Goal: Task Accomplishment & Management: Complete application form

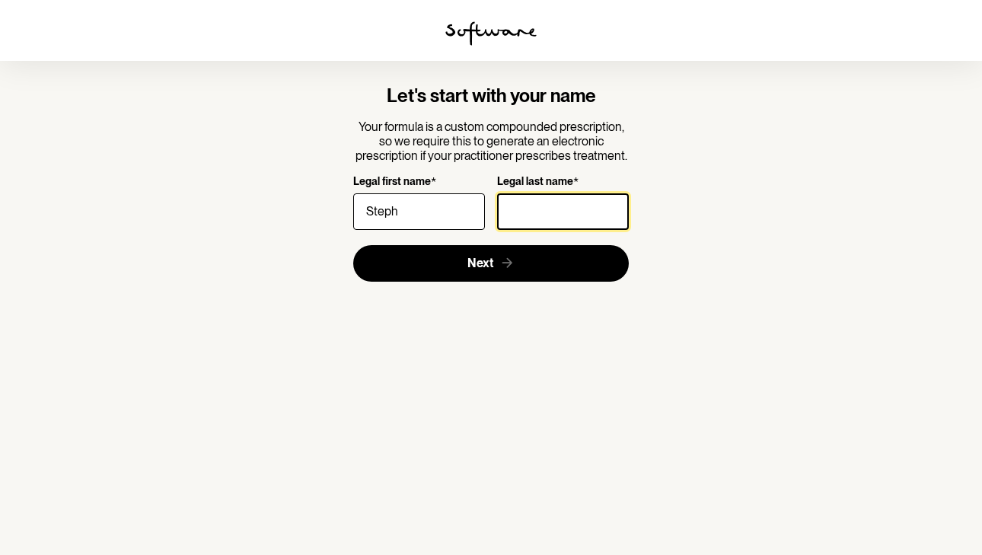
click at [566, 216] on input "Legal last name *" at bounding box center [563, 211] width 132 height 37
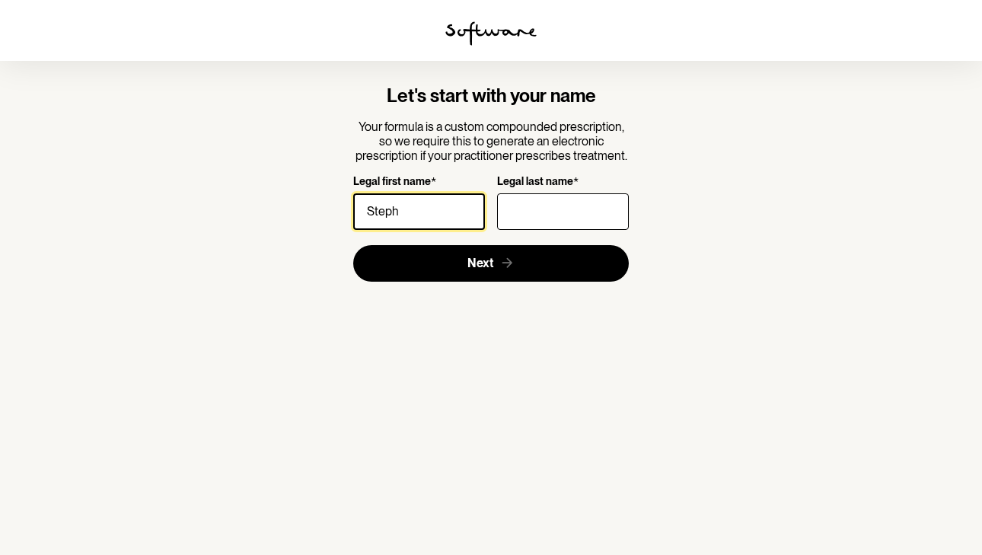
click at [448, 217] on input "Steph" at bounding box center [419, 211] width 132 height 37
type input "[PERSON_NAME]"
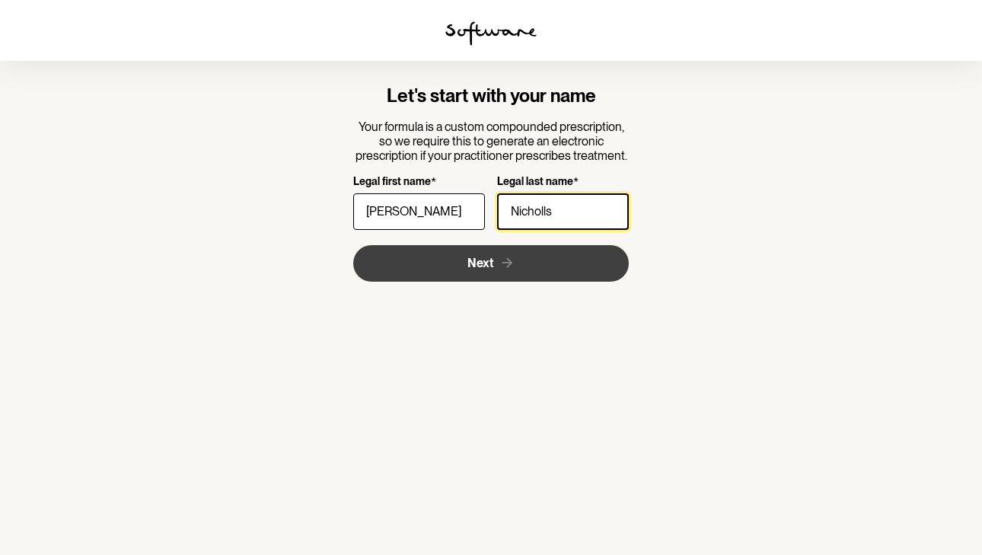
type input "Nicholls"
click at [438, 259] on button "Next" at bounding box center [491, 263] width 276 height 37
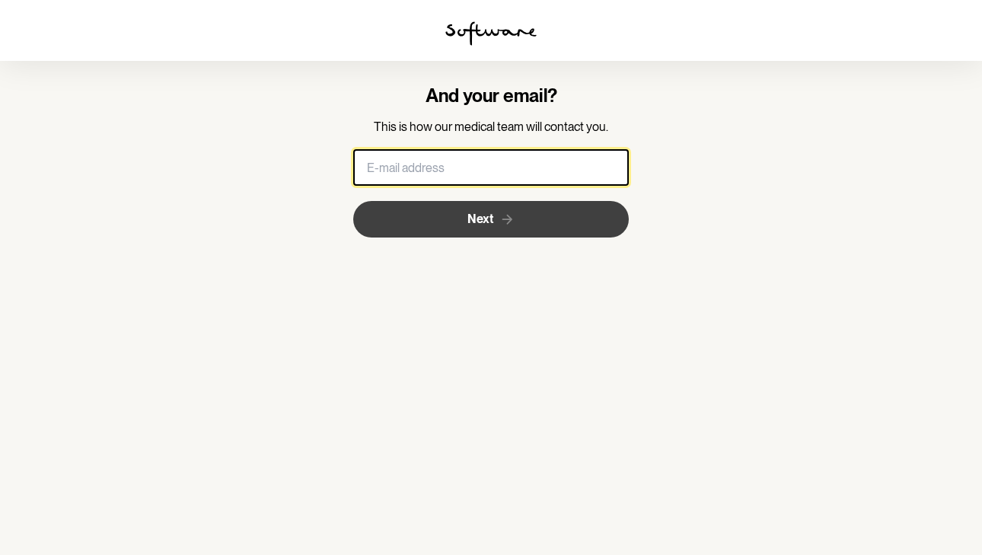
type input "[EMAIL_ADDRESS][DOMAIN_NAME]"
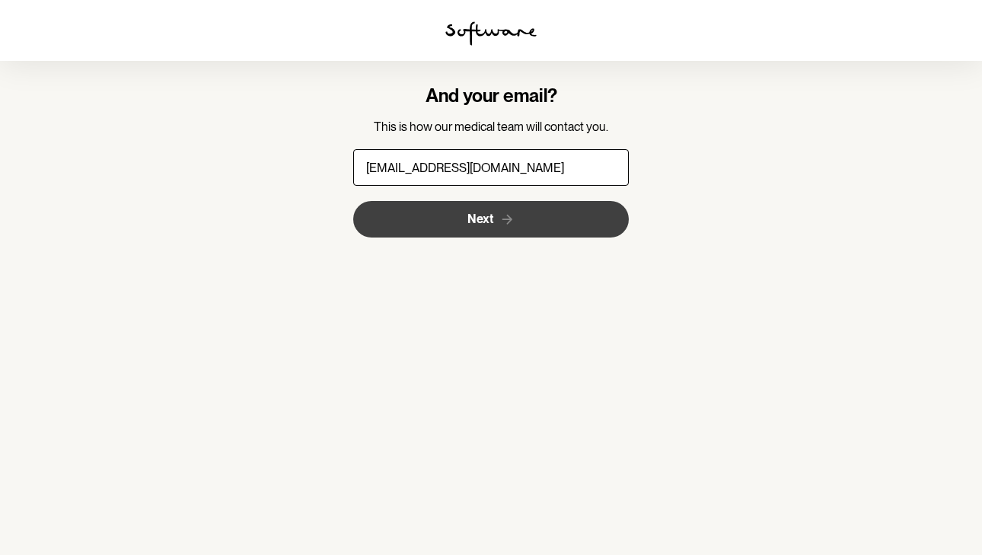
click at [442, 218] on button "Next" at bounding box center [491, 219] width 276 height 37
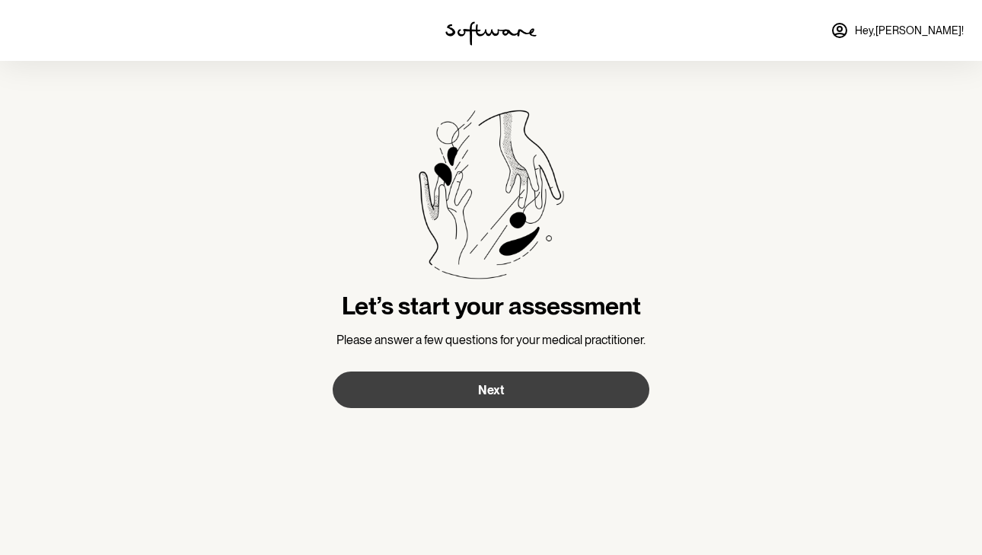
click at [463, 389] on button "Next" at bounding box center [491, 389] width 317 height 37
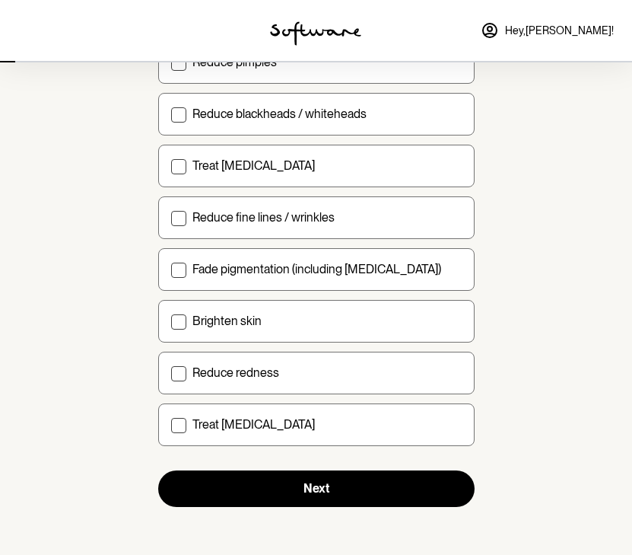
scroll to position [191, 0]
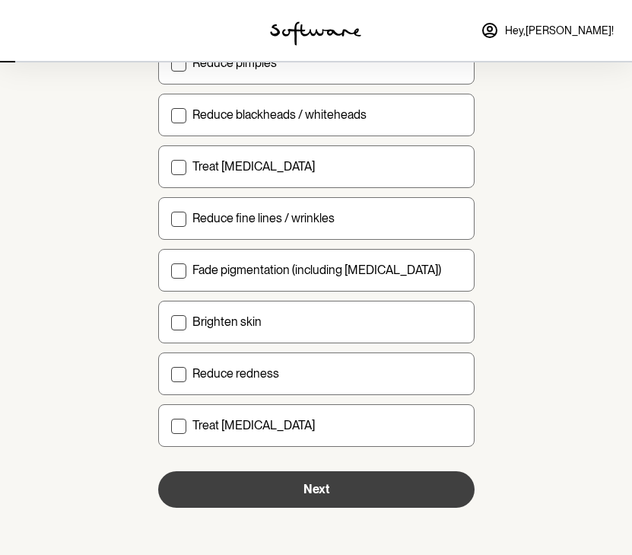
click at [255, 479] on button "Next" at bounding box center [316, 489] width 317 height 37
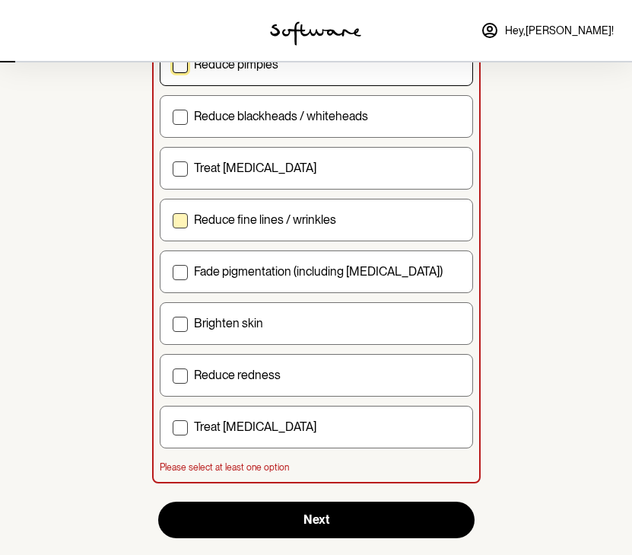
scroll to position [179, 0]
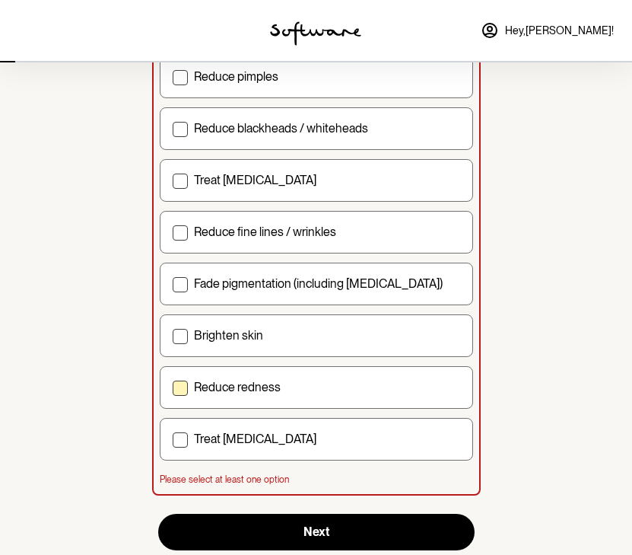
click at [222, 377] on label "Reduce redness" at bounding box center [316, 387] width 313 height 43
click at [173, 387] on input "Reduce redness" at bounding box center [172, 387] width 1 height 1
checkbox input "true"
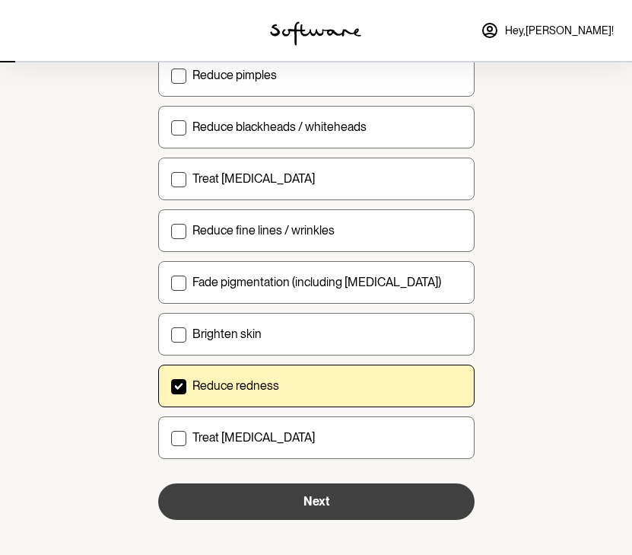
click at [227, 501] on button "Next" at bounding box center [316, 501] width 317 height 37
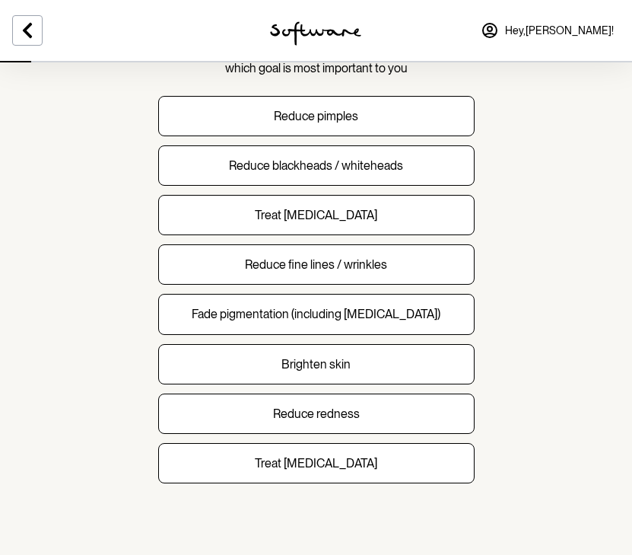
scroll to position [136, 0]
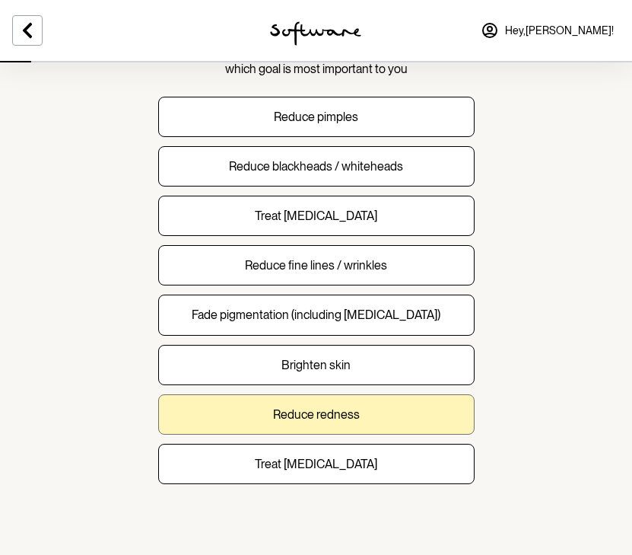
click at [220, 394] on button "Reduce redness" at bounding box center [316, 414] width 317 height 40
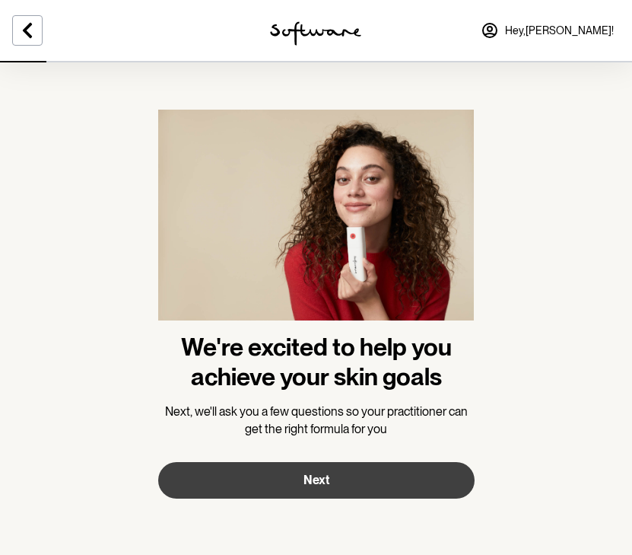
click at [245, 487] on button "Next" at bounding box center [316, 480] width 317 height 37
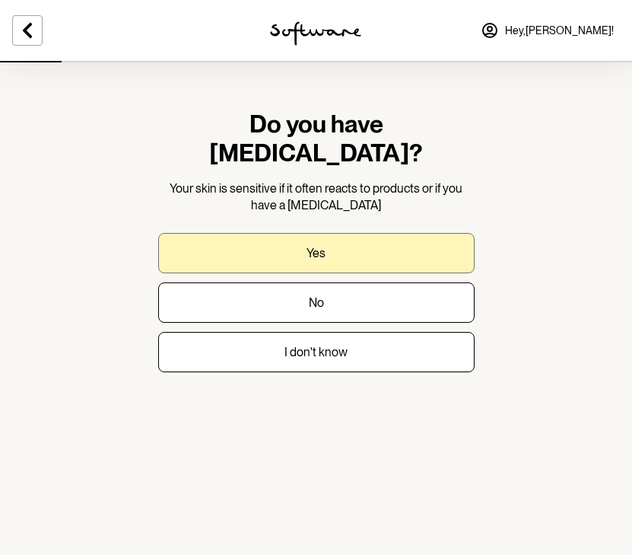
click at [241, 233] on button "Yes" at bounding box center [316, 253] width 317 height 40
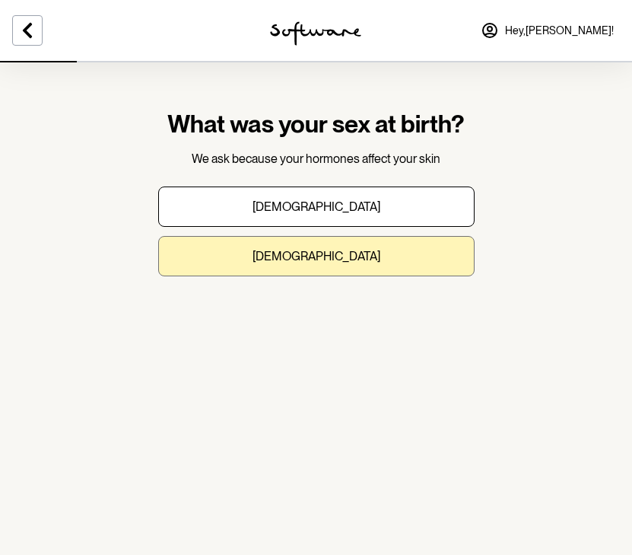
click at [247, 253] on button "[DEMOGRAPHIC_DATA]" at bounding box center [316, 256] width 317 height 40
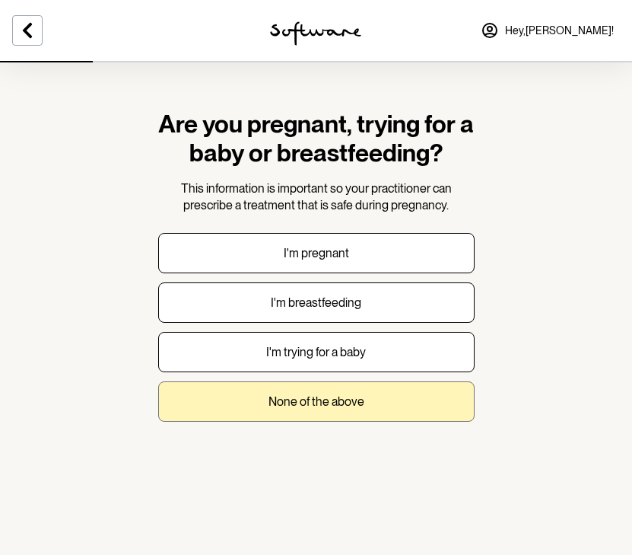
click at [260, 407] on button "None of the above" at bounding box center [316, 401] width 317 height 40
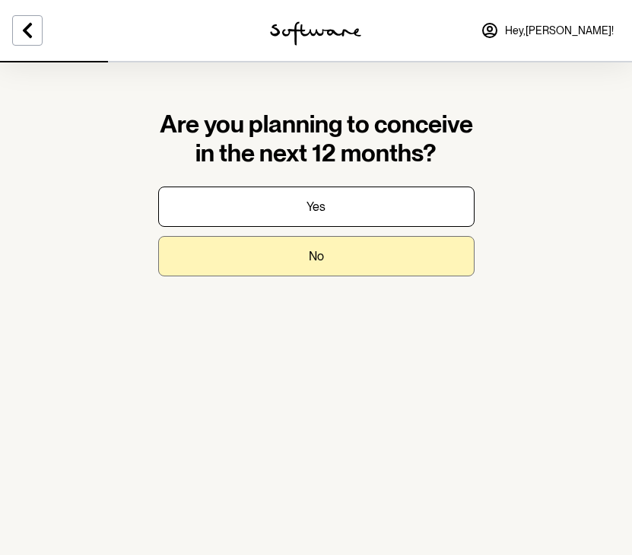
click at [259, 256] on button "No" at bounding box center [316, 256] width 317 height 40
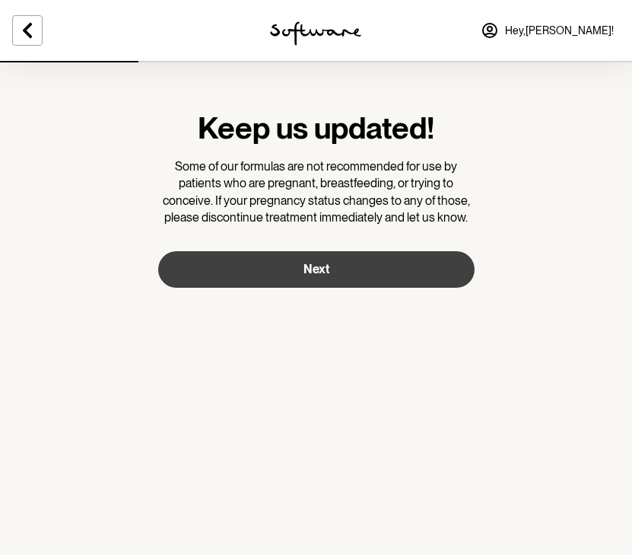
click at [202, 265] on button "Next" at bounding box center [316, 269] width 317 height 37
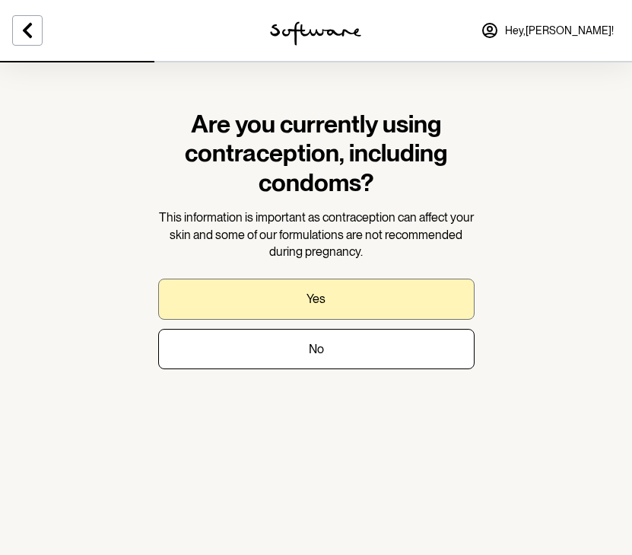
click at [189, 290] on button "Yes" at bounding box center [316, 298] width 317 height 40
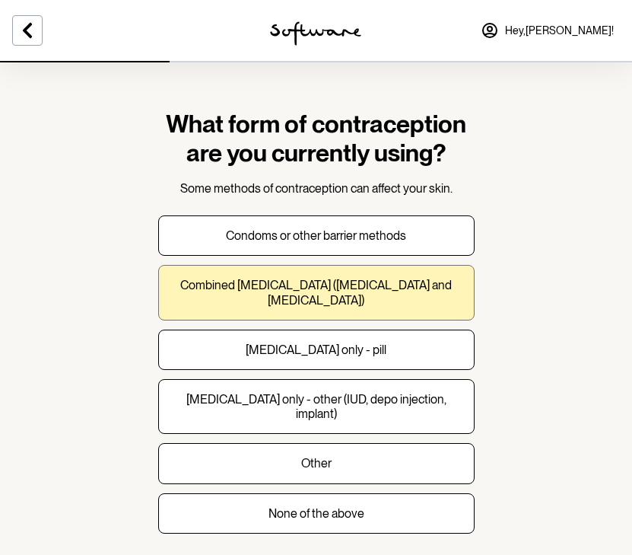
click at [325, 279] on p "Combined [MEDICAL_DATA] ([MEDICAL_DATA] and [MEDICAL_DATA])" at bounding box center [316, 292] width 291 height 29
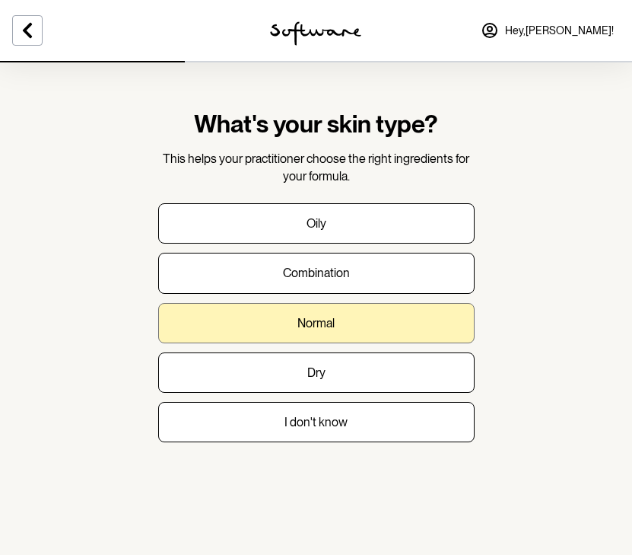
click at [231, 332] on button "Normal" at bounding box center [316, 323] width 317 height 40
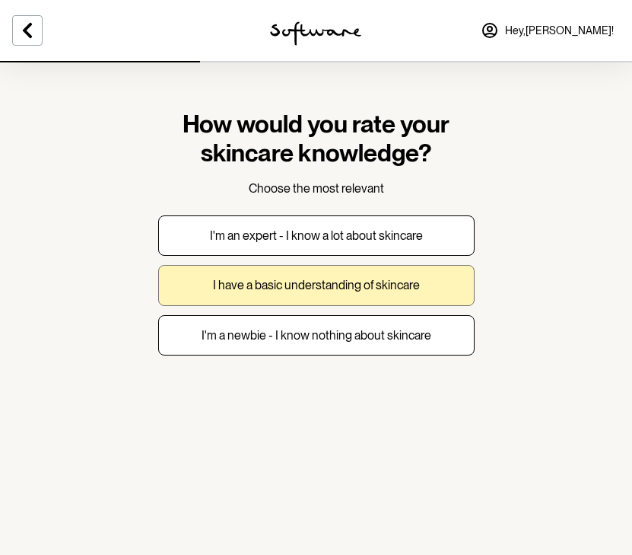
click at [247, 287] on p "I have a basic understanding of skincare" at bounding box center [316, 285] width 207 height 14
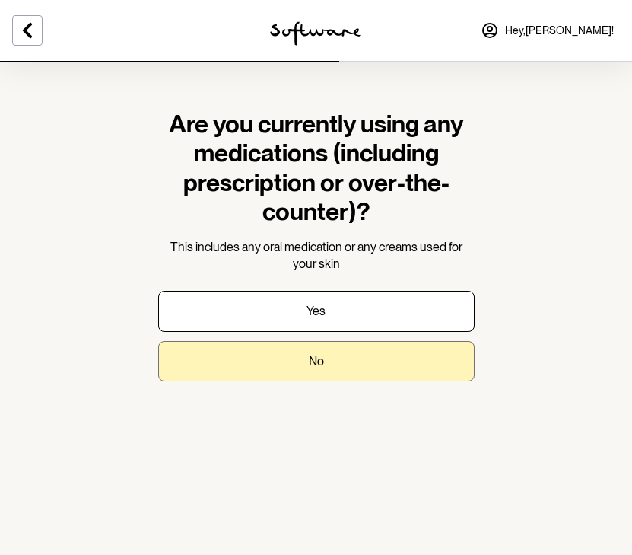
click at [268, 341] on button "No" at bounding box center [316, 361] width 317 height 40
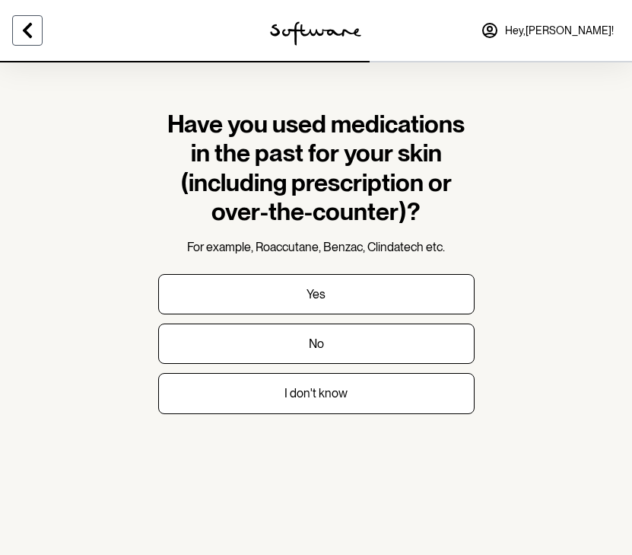
click at [24, 15] on button at bounding box center [27, 30] width 30 height 30
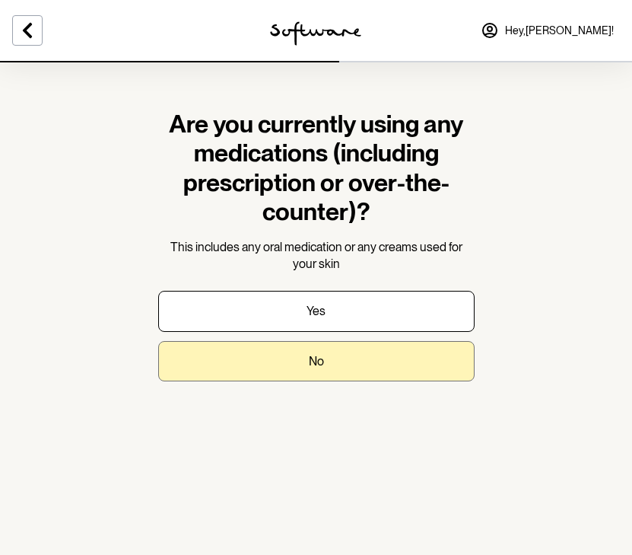
click at [221, 352] on button "No" at bounding box center [316, 361] width 317 height 40
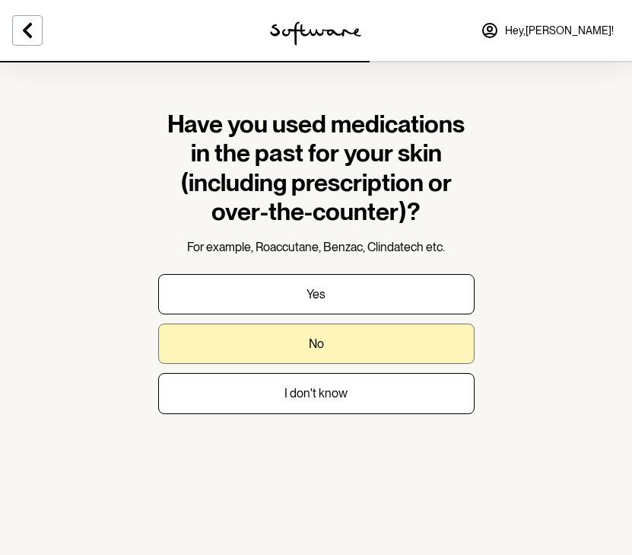
click at [311, 346] on p "No" at bounding box center [316, 343] width 15 height 14
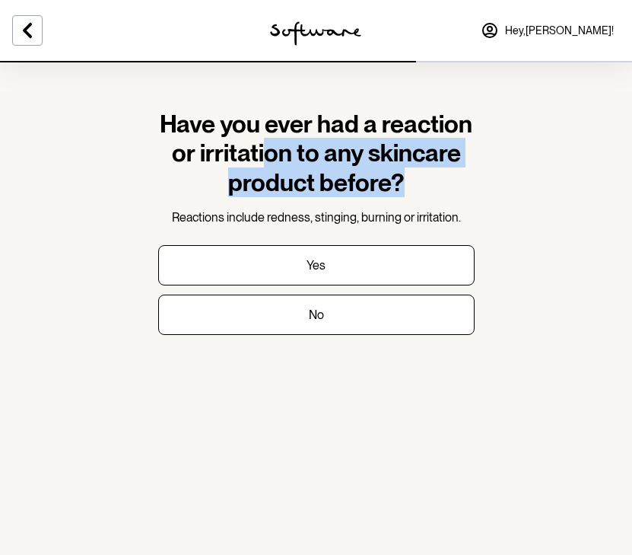
drag, startPoint x: 407, startPoint y: 187, endPoint x: 262, endPoint y: 158, distance: 148.2
click at [262, 158] on h1 "Have you ever had a reaction or irritation to any skincare product before?" at bounding box center [316, 154] width 317 height 88
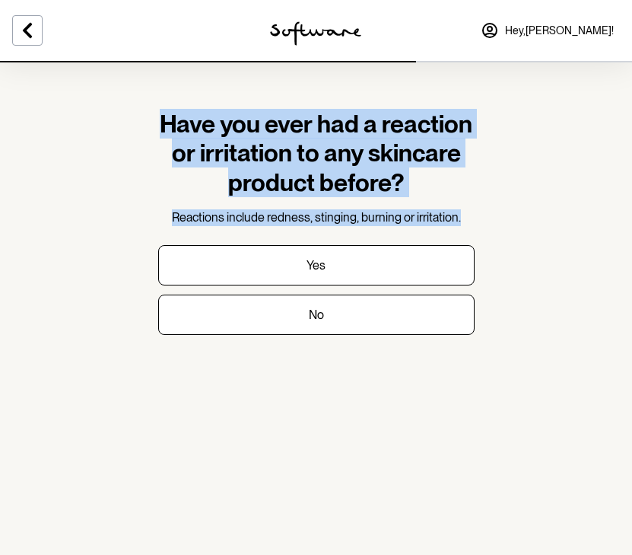
drag, startPoint x: 460, startPoint y: 212, endPoint x: 94, endPoint y: 123, distance: 376.5
click at [94, 123] on section "Have you ever had a reaction or irritation to any skincare product before? Reac…" at bounding box center [316, 277] width 632 height 555
copy div "Have you ever had a reaction or irritation to any skincare product before? Reac…"
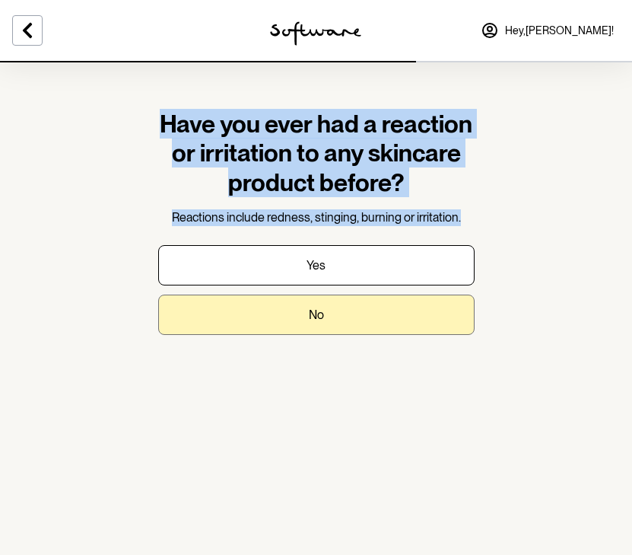
click at [282, 309] on button "No" at bounding box center [316, 314] width 317 height 40
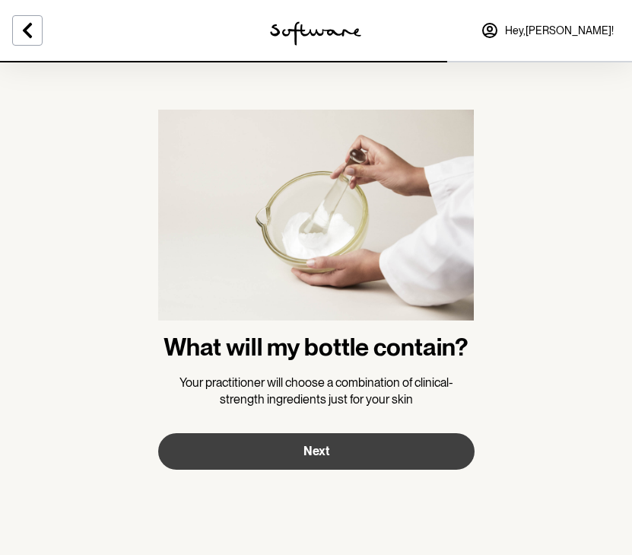
click at [249, 450] on button "Next" at bounding box center [316, 451] width 317 height 37
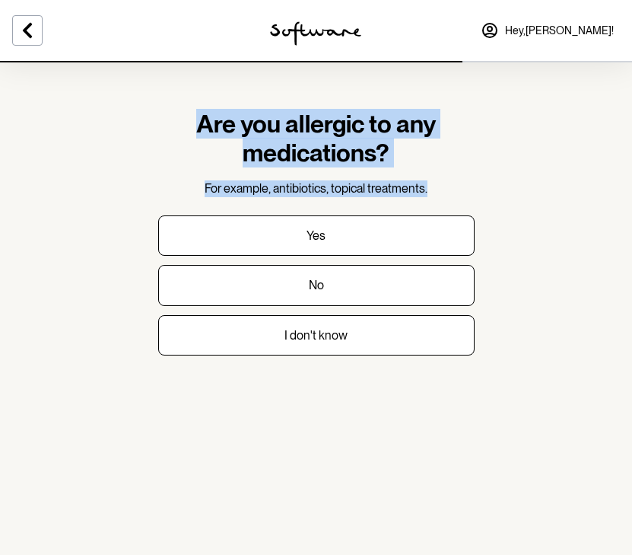
drag, startPoint x: 426, startPoint y: 189, endPoint x: 190, endPoint y: 116, distance: 246.9
click at [190, 116] on div "Are you allergic to any medications? For example, antibiotics, topical treatmen…" at bounding box center [316, 154] width 317 height 88
copy div "Are you allergic to any medications? For example, antibiotics, topical treatmen…"
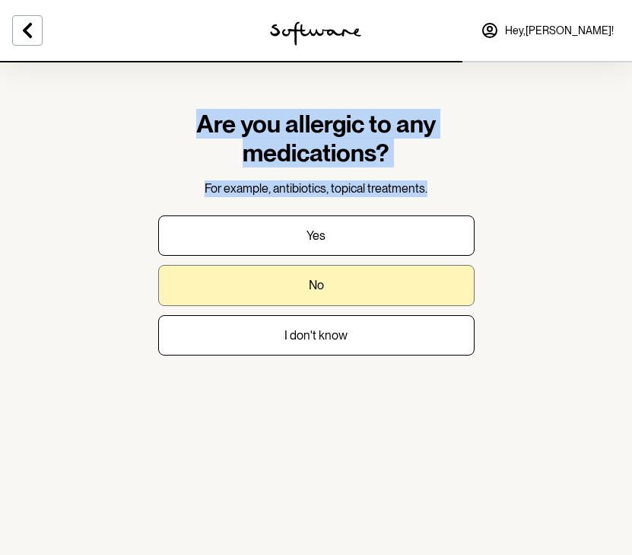
click at [257, 281] on button "No" at bounding box center [316, 285] width 317 height 40
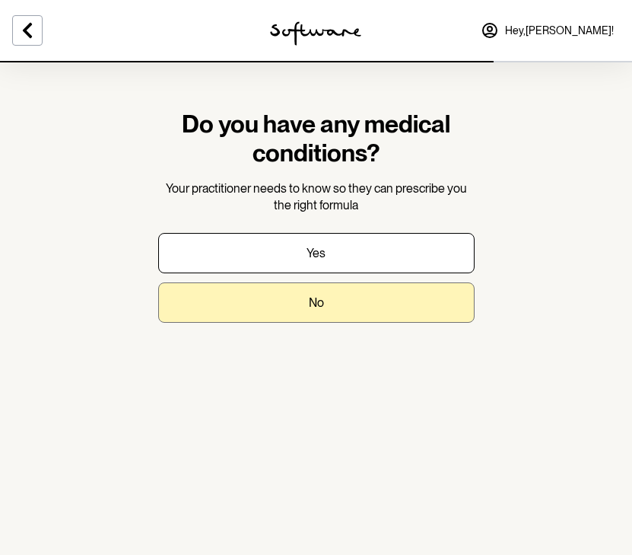
click at [261, 301] on button "No" at bounding box center [316, 302] width 317 height 40
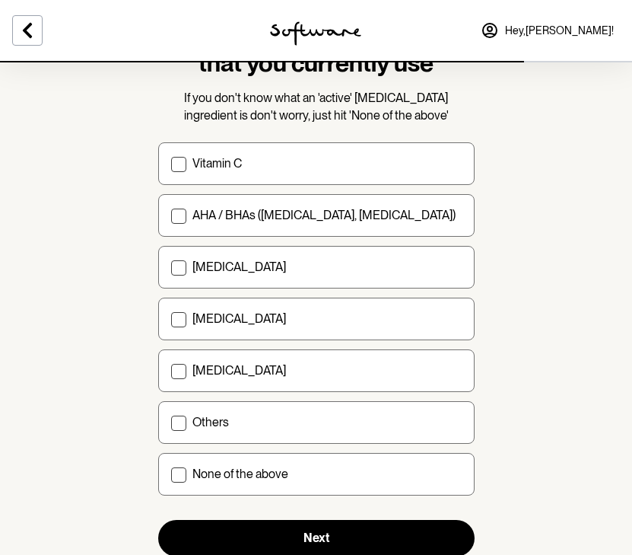
scroll to position [124, 0]
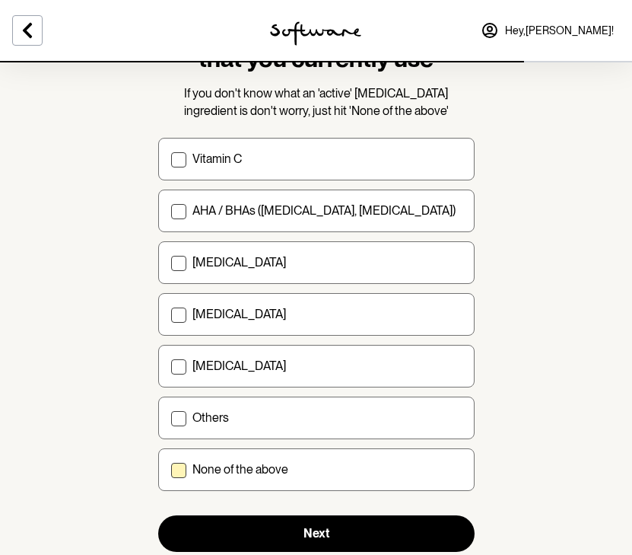
click at [361, 463] on div "None of the above" at bounding box center [327, 469] width 269 height 14
click at [171, 469] on input "None of the above" at bounding box center [170, 469] width 1 height 1
checkbox input "true"
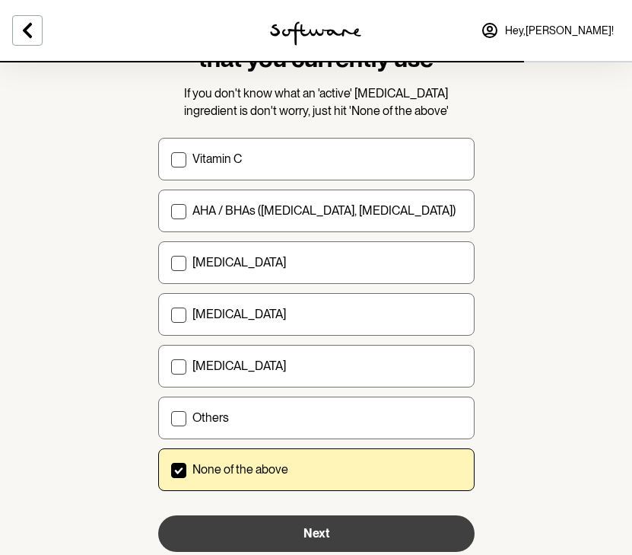
click at [360, 530] on button "Next" at bounding box center [316, 533] width 317 height 37
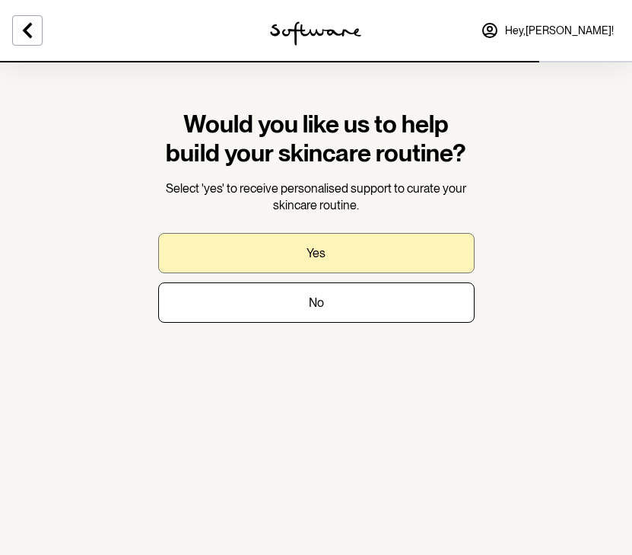
click at [318, 239] on button "Yes" at bounding box center [316, 253] width 317 height 40
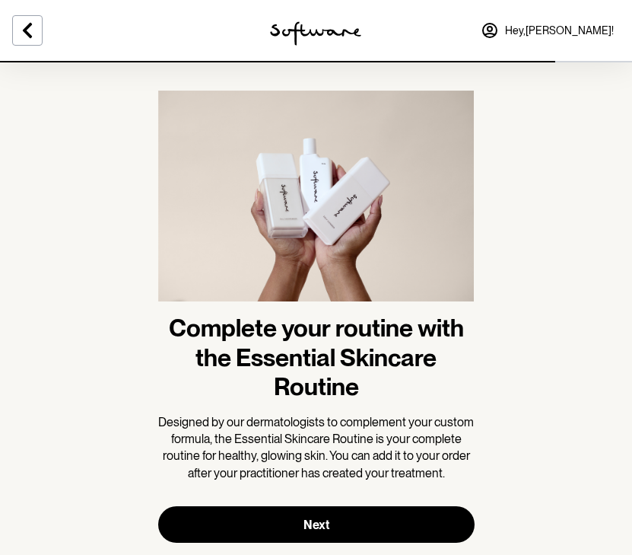
scroll to position [23, 0]
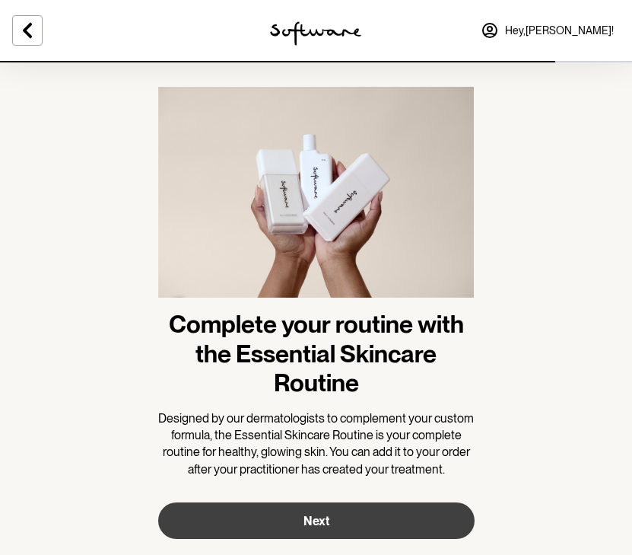
click at [321, 503] on button "Next" at bounding box center [316, 520] width 317 height 37
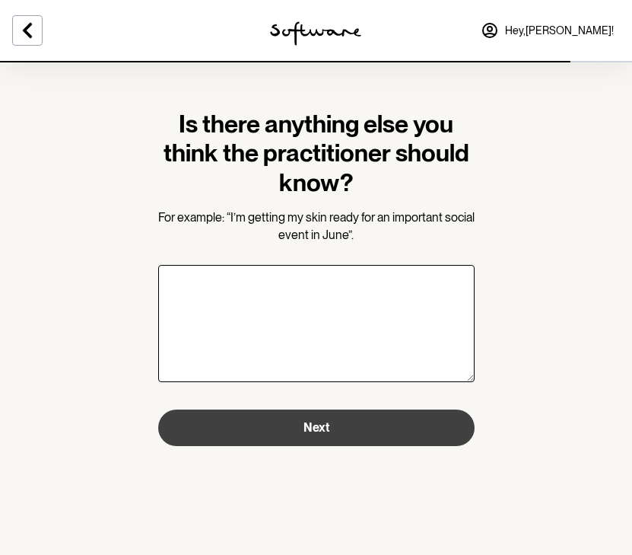
click at [333, 439] on button "Next" at bounding box center [316, 427] width 317 height 37
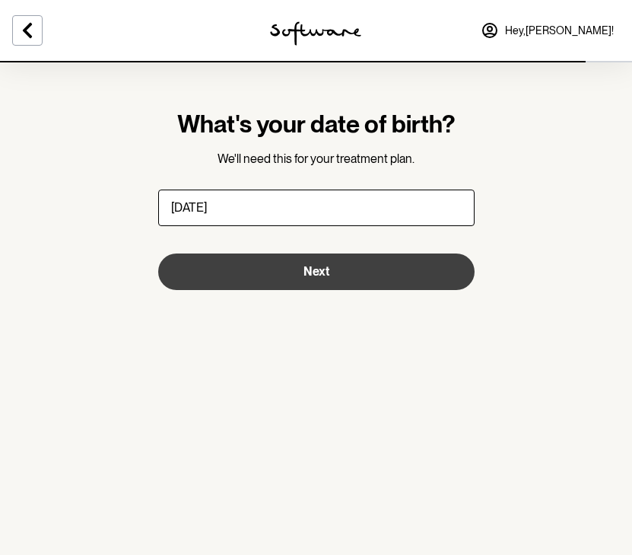
type input "[DATE]"
click at [336, 276] on button "Next" at bounding box center [316, 271] width 317 height 37
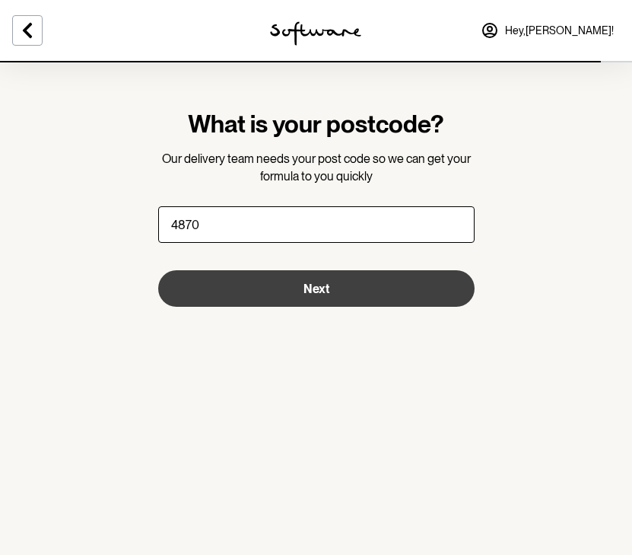
type input "4870"
click at [314, 291] on span "Next" at bounding box center [317, 289] width 26 height 14
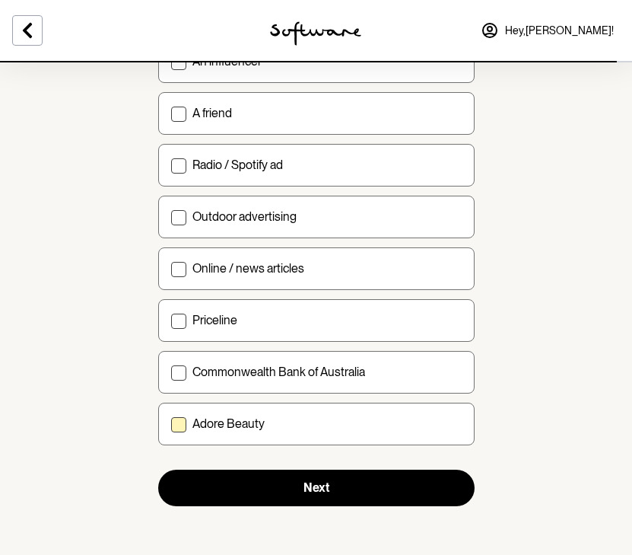
scroll to position [508, 0]
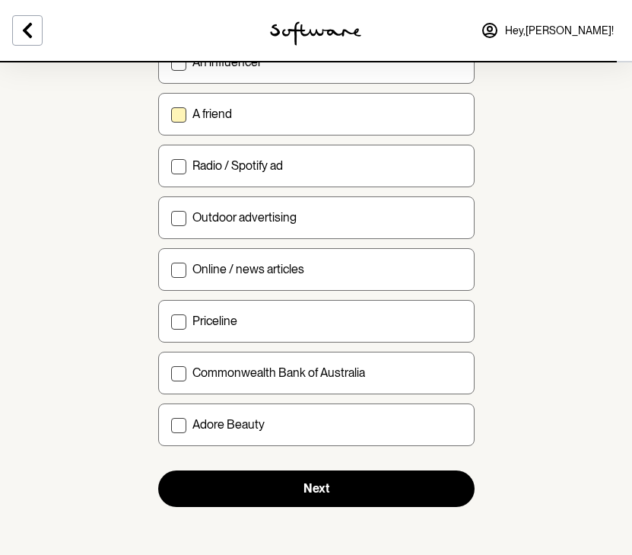
click at [250, 104] on label "A friend" at bounding box center [316, 114] width 317 height 43
click at [171, 113] on input "A friend" at bounding box center [170, 113] width 1 height 1
checkbox input "true"
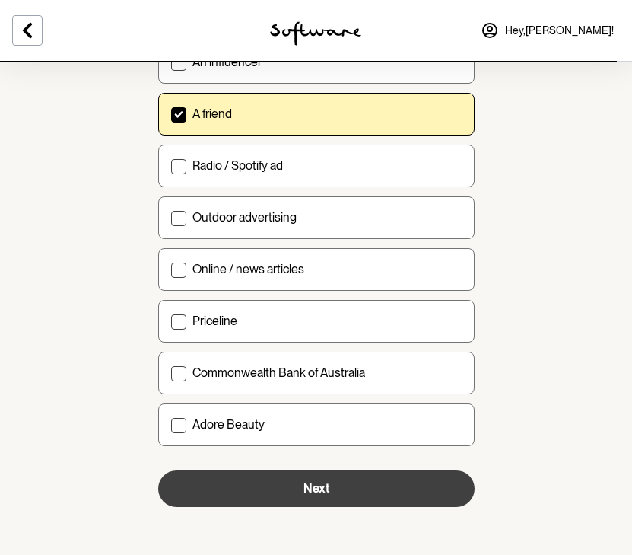
click at [237, 482] on button "Next" at bounding box center [316, 488] width 317 height 37
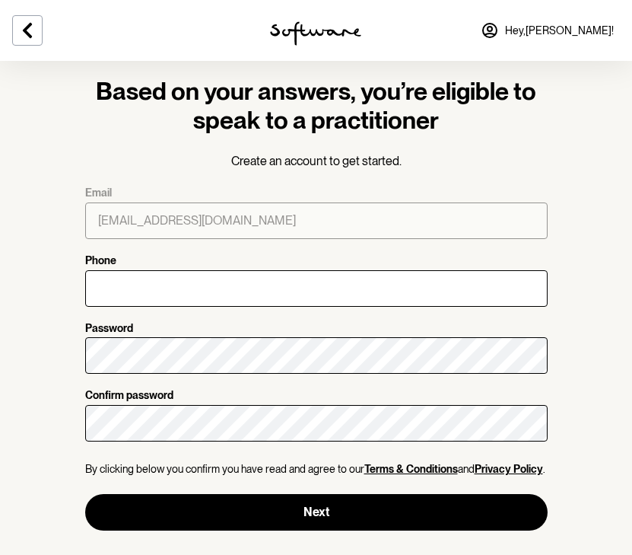
scroll to position [17, 0]
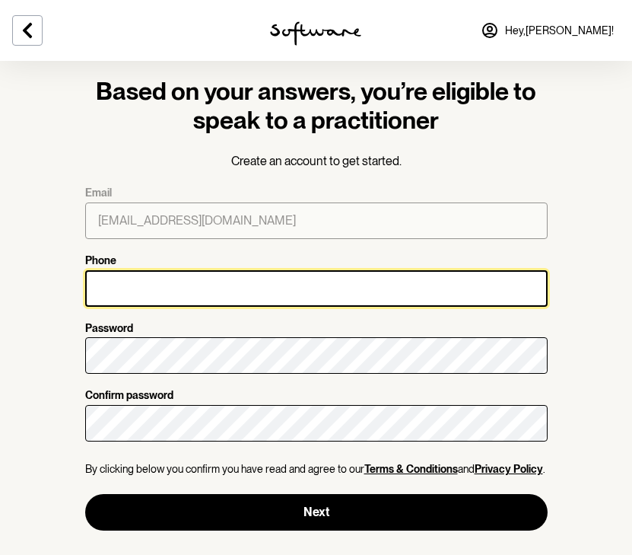
click at [113, 270] on input "Phone" at bounding box center [316, 288] width 463 height 37
click at [128, 284] on input "0444542101" at bounding box center [316, 288] width 463 height 37
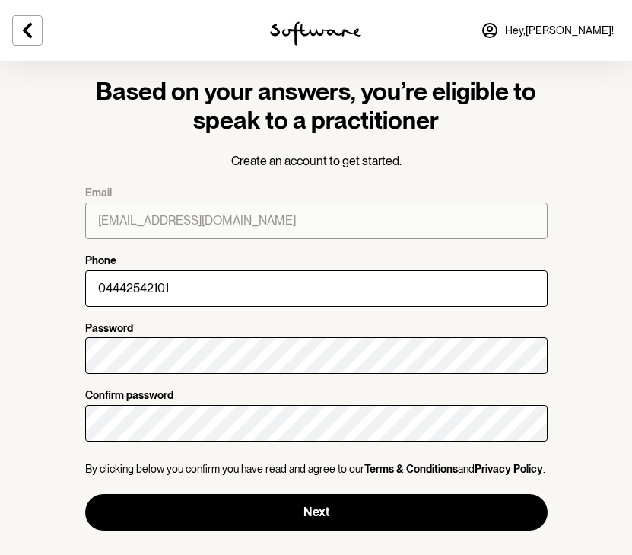
click at [147, 334] on div at bounding box center [316, 355] width 463 height 43
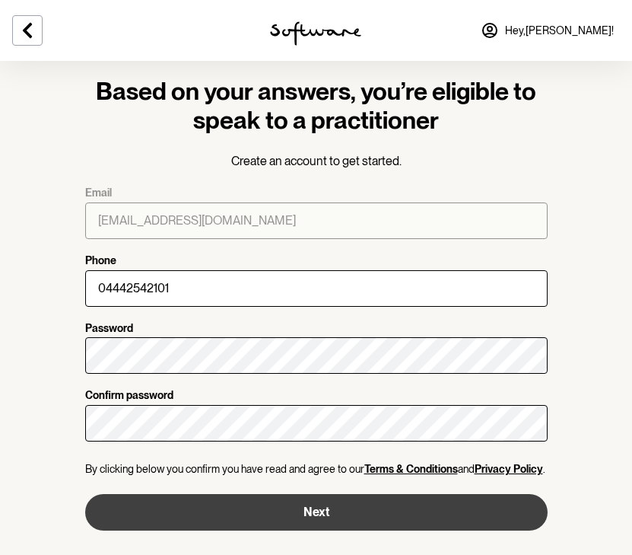
click at [212, 508] on button "Next" at bounding box center [316, 512] width 463 height 37
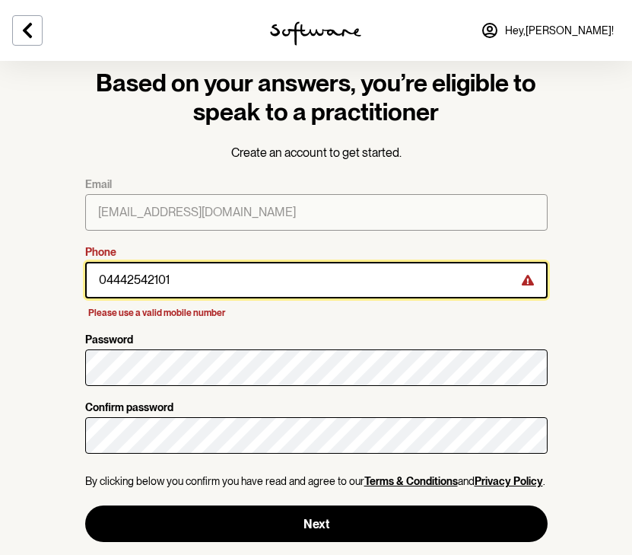
click at [243, 285] on input "04442542101" at bounding box center [316, 280] width 463 height 37
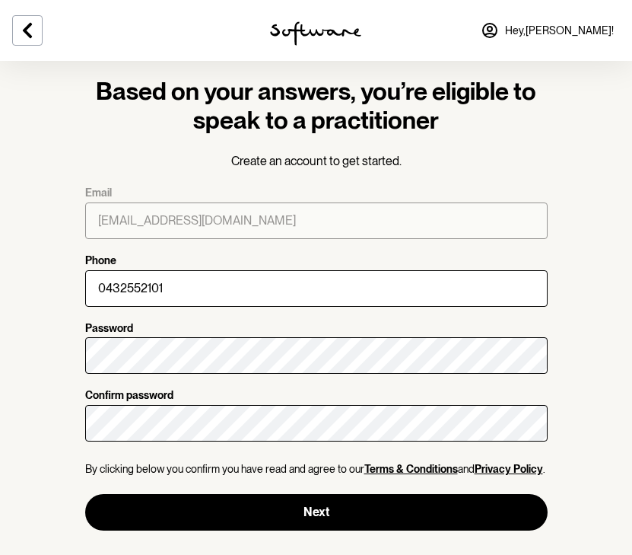
click at [41, 272] on section "Based on your answers, you’re eligible to speak to a practitioner Create an acc…" at bounding box center [316, 273] width 632 height 563
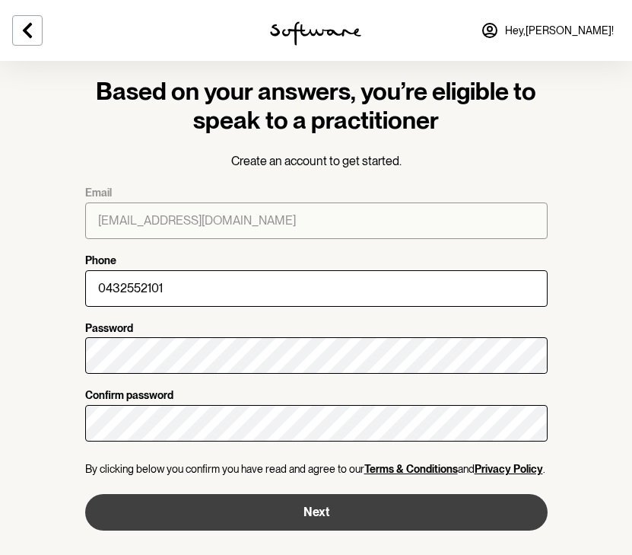
click at [182, 514] on button "Next" at bounding box center [316, 512] width 463 height 37
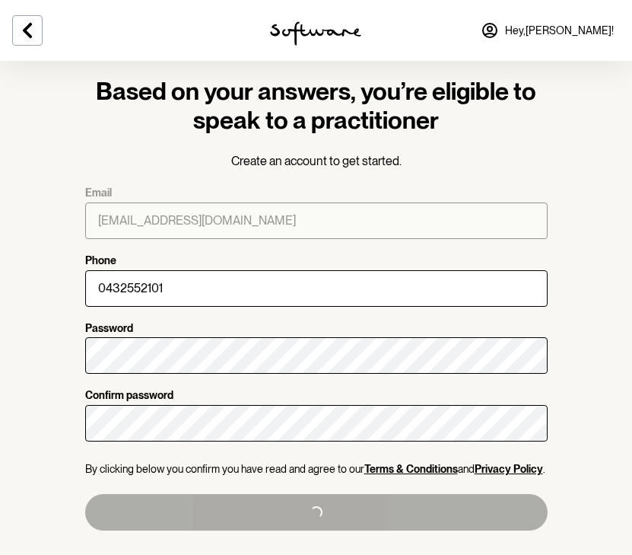
type input "[PHONE_NUMBER]"
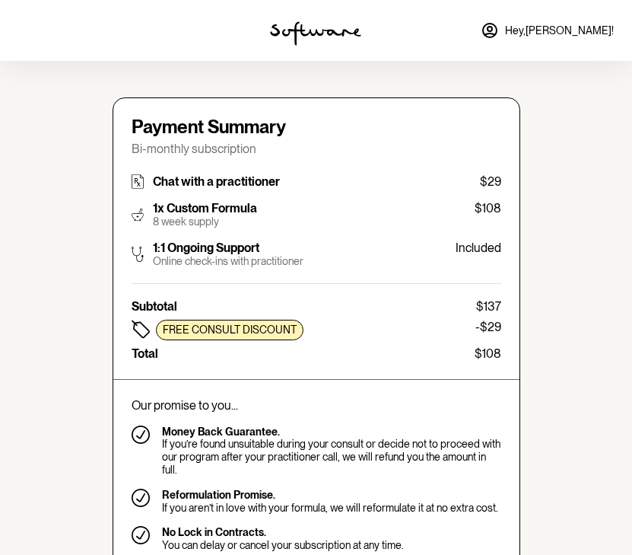
type input "[EMAIL_ADDRESS][DOMAIN_NAME]"
type input "[PHONE_NUMBER]"
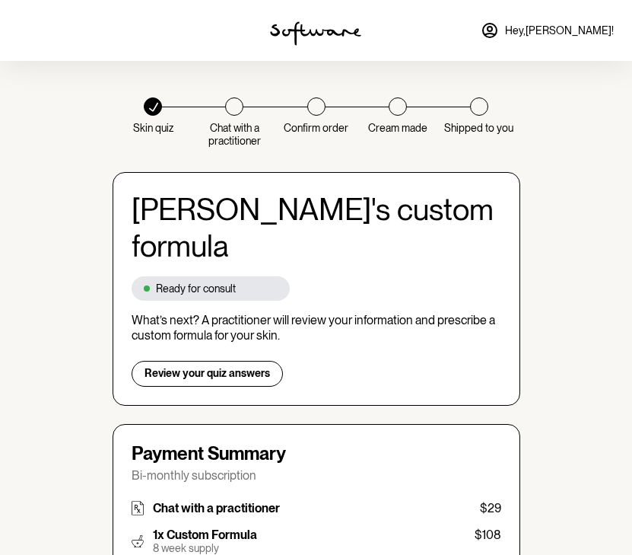
click at [568, 38] on link "Hey, [PERSON_NAME] !" at bounding box center [547, 30] width 151 height 37
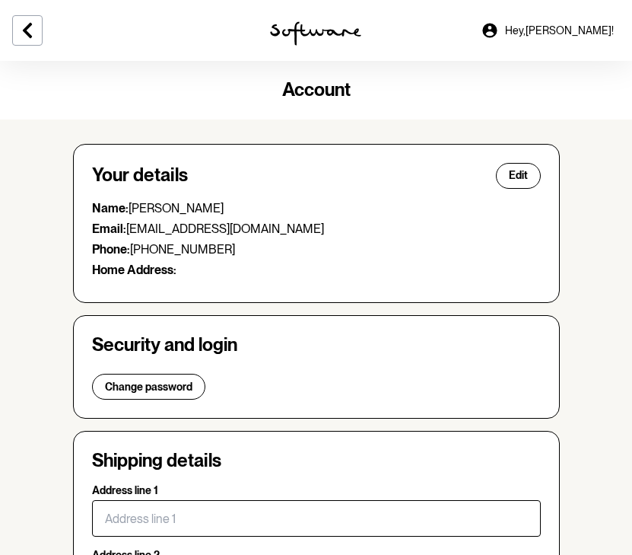
scroll to position [8, 0]
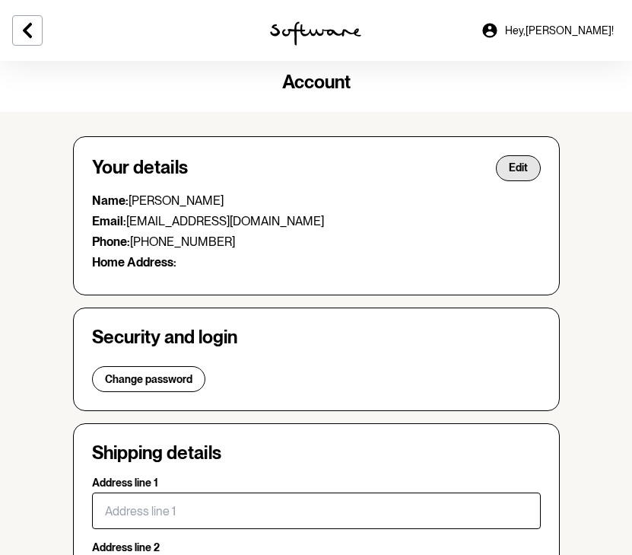
click at [512, 154] on div "Your details Edit Name: [PERSON_NAME] Email: [EMAIL_ADDRESS][DOMAIN_NAME] Phone…" at bounding box center [316, 215] width 487 height 159
click at [511, 170] on span "Edit" at bounding box center [518, 167] width 19 height 13
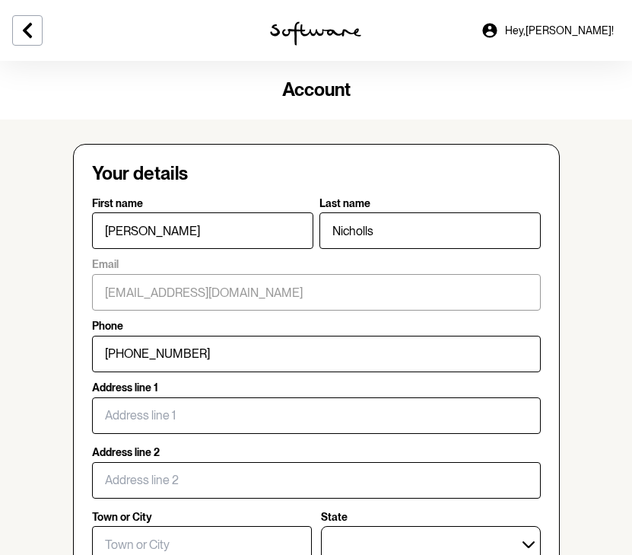
scroll to position [0, 0]
click at [25, 24] on icon at bounding box center [27, 30] width 18 height 18
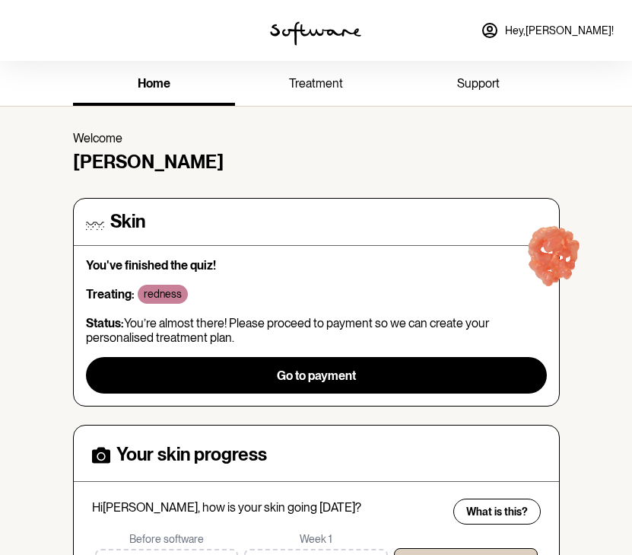
click at [582, 18] on link "Hey, [PERSON_NAME] !" at bounding box center [547, 30] width 151 height 37
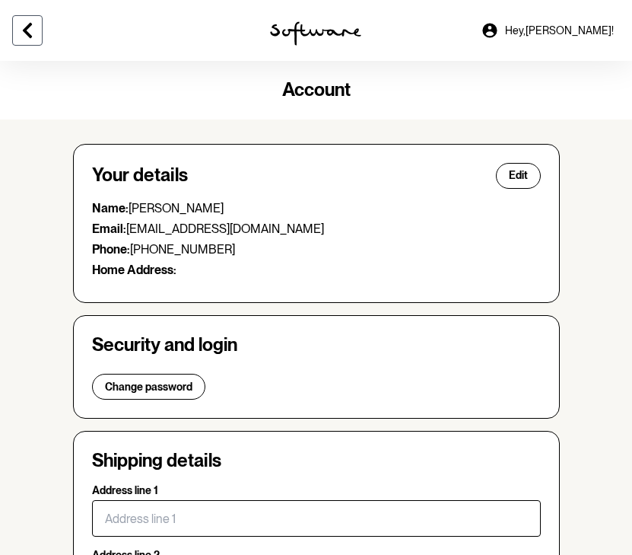
click at [23, 23] on icon at bounding box center [27, 30] width 18 height 18
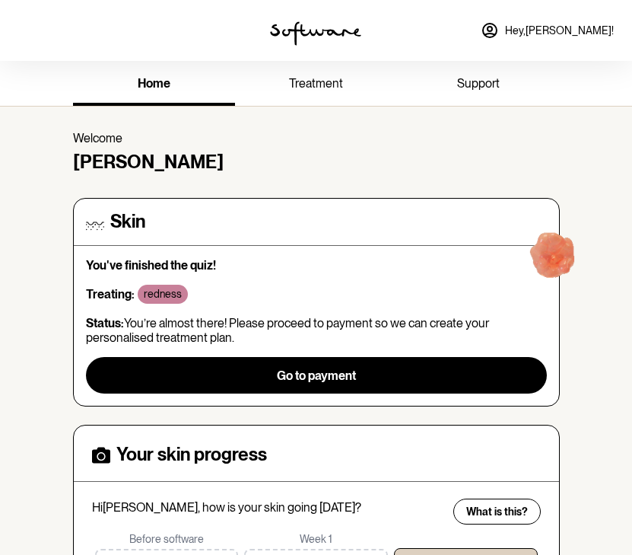
click at [328, 93] on link "treatment" at bounding box center [316, 85] width 162 height 42
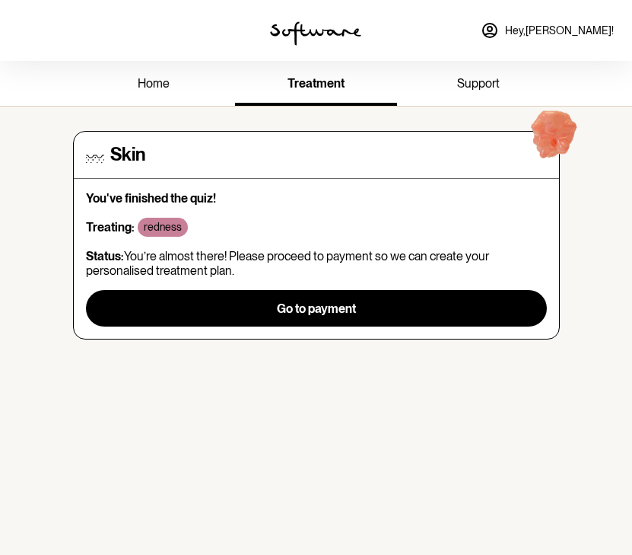
click at [559, 43] on link "Hey, [PERSON_NAME] !" at bounding box center [547, 30] width 151 height 37
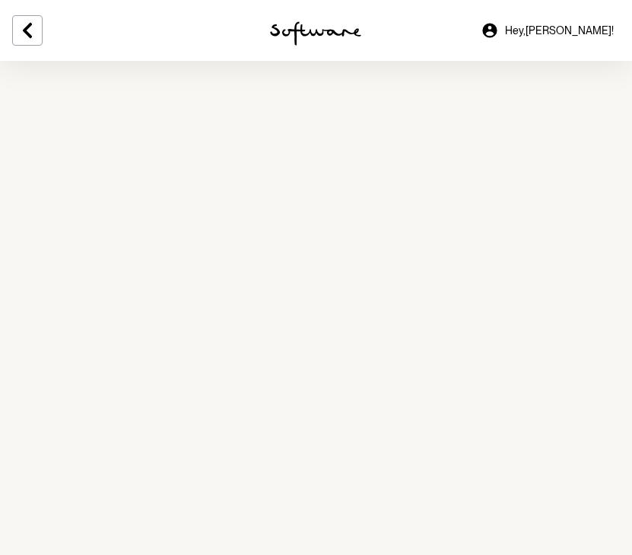
click at [567, 35] on span "Hey, [PERSON_NAME] !" at bounding box center [559, 30] width 109 height 13
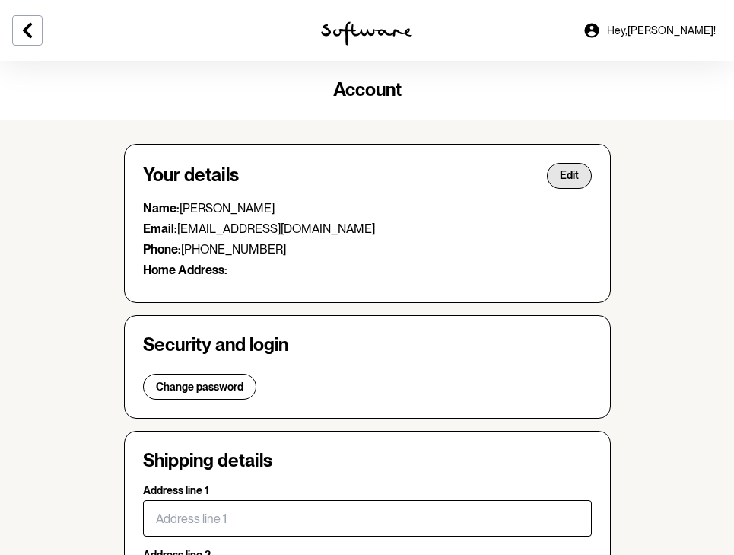
click at [564, 177] on span "Edit" at bounding box center [569, 175] width 19 height 13
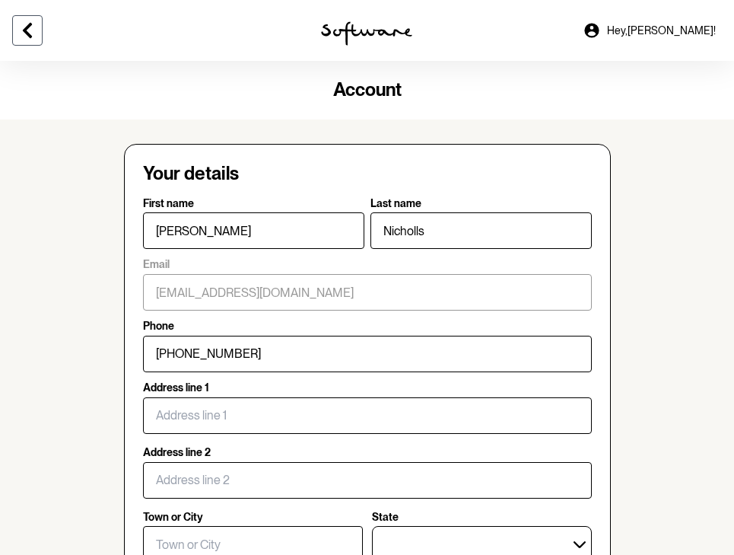
click at [37, 33] on button at bounding box center [27, 30] width 30 height 30
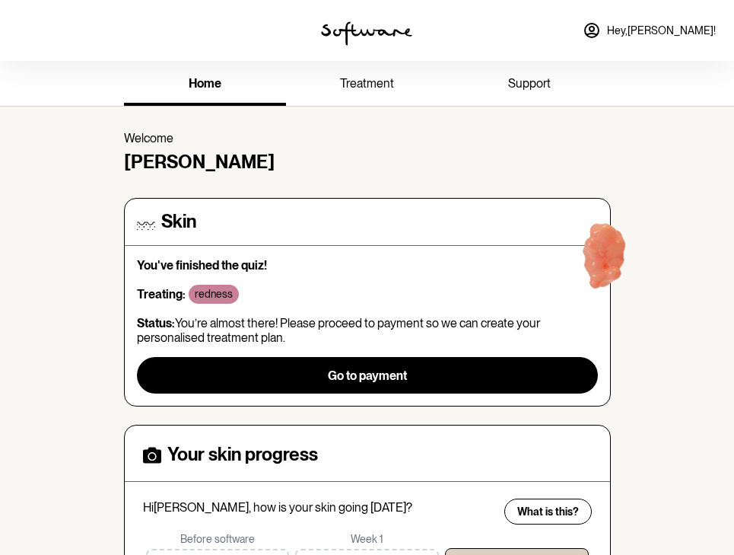
click at [371, 90] on span "treatment" at bounding box center [367, 83] width 54 height 14
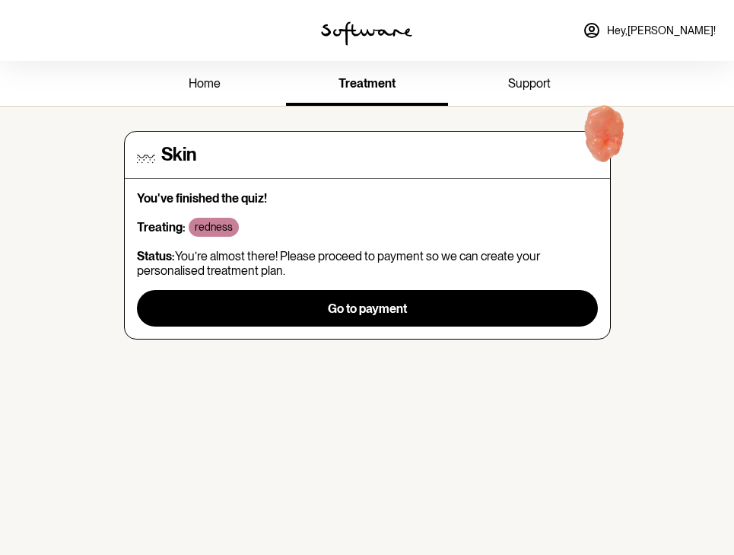
click at [517, 85] on span "support" at bounding box center [529, 83] width 43 height 14
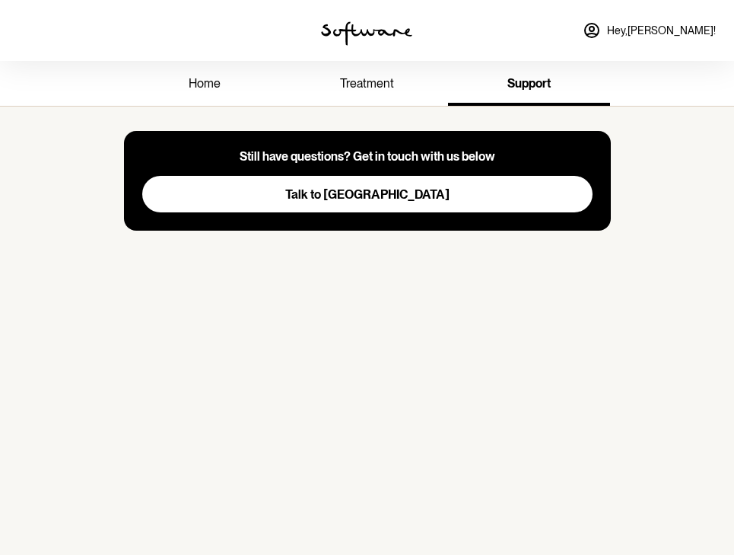
click at [666, 24] on span "Hey, [PERSON_NAME] !" at bounding box center [661, 30] width 109 height 13
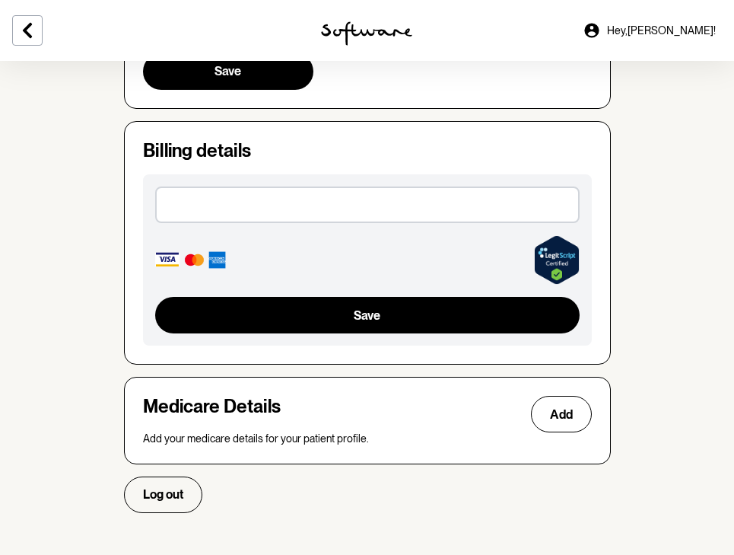
scroll to position [820, 0]
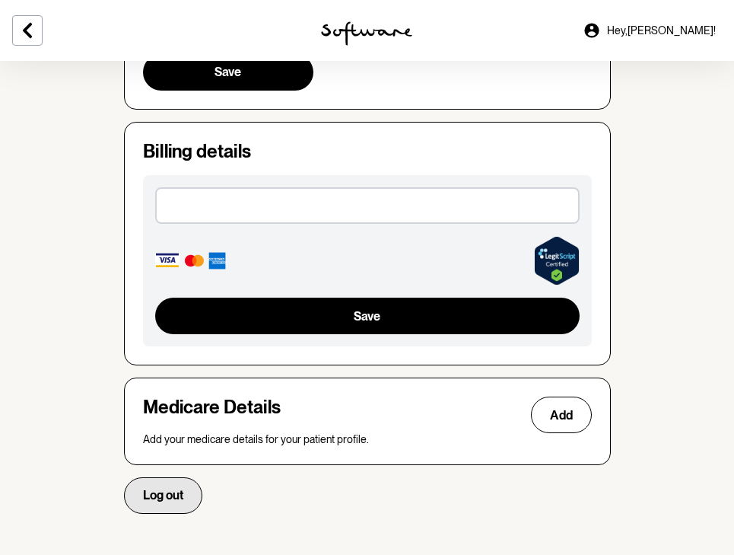
click at [176, 494] on span "Log out" at bounding box center [163, 495] width 40 height 14
